Goal: Task Accomplishment & Management: Use online tool/utility

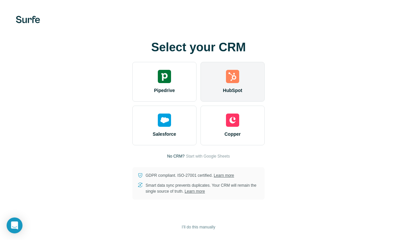
click at [235, 78] on img at bounding box center [232, 76] width 13 height 13
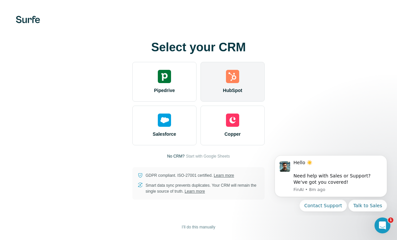
click at [232, 76] on img at bounding box center [232, 76] width 13 height 13
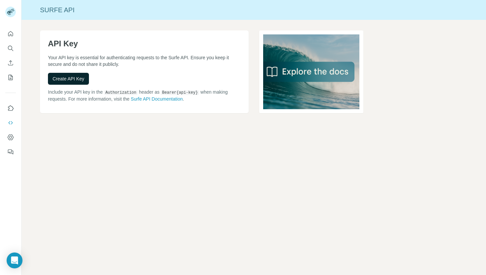
click at [72, 81] on span "Create API Key" at bounding box center [69, 78] width 32 height 7
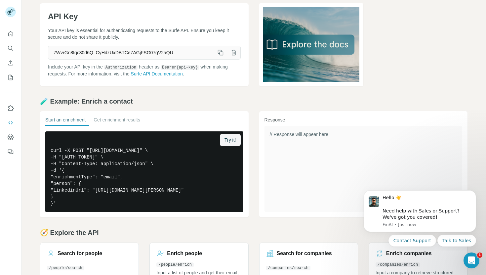
scroll to position [23, 0]
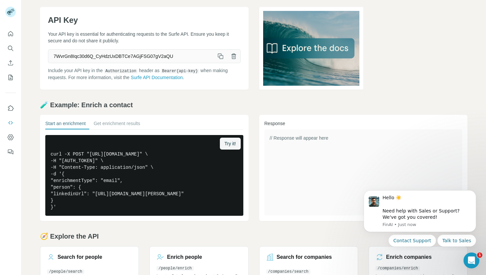
click at [220, 57] on icon "button" at bounding box center [220, 56] width 7 height 7
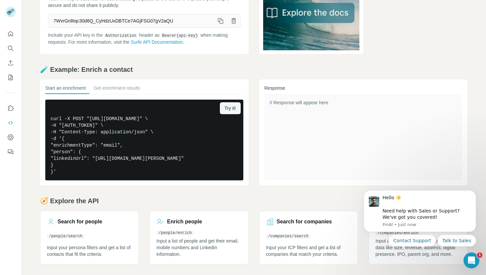
scroll to position [0, 0]
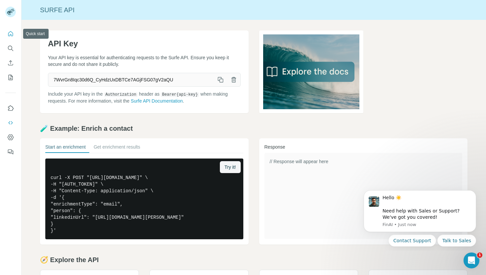
click at [11, 33] on icon "Quick start" at bounding box center [10, 33] width 7 height 7
